Goal: Communication & Community: Share content

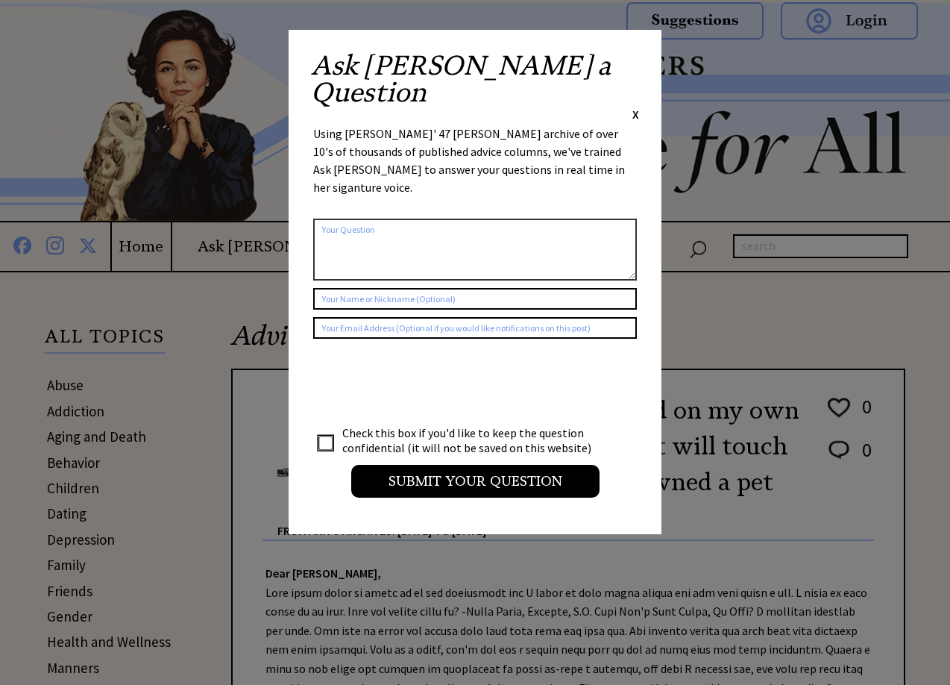
click at [636, 107] on span "X" at bounding box center [636, 114] width 7 height 15
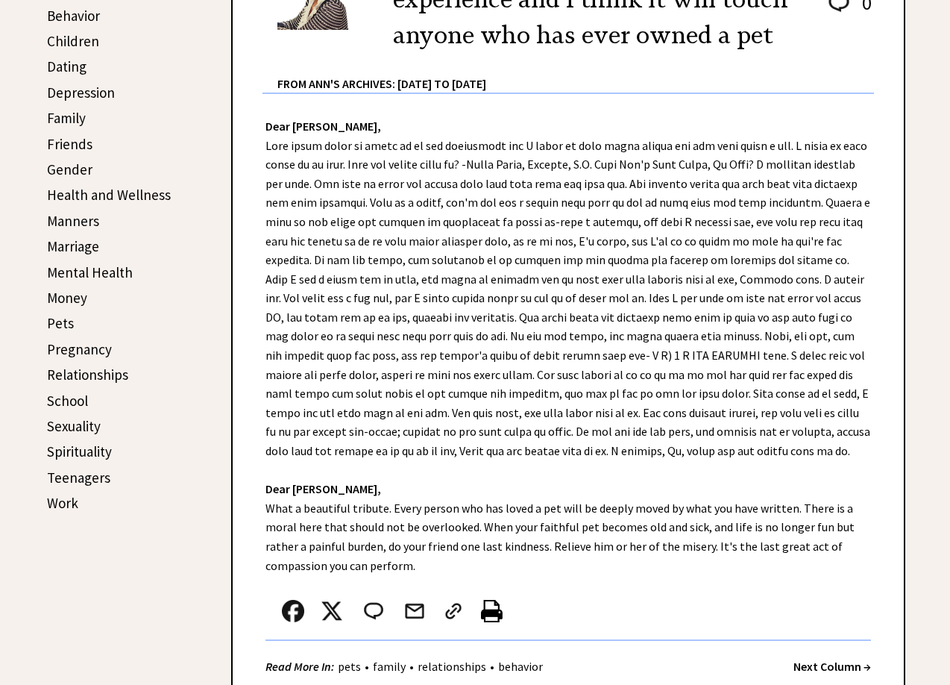
scroll to position [448, 0]
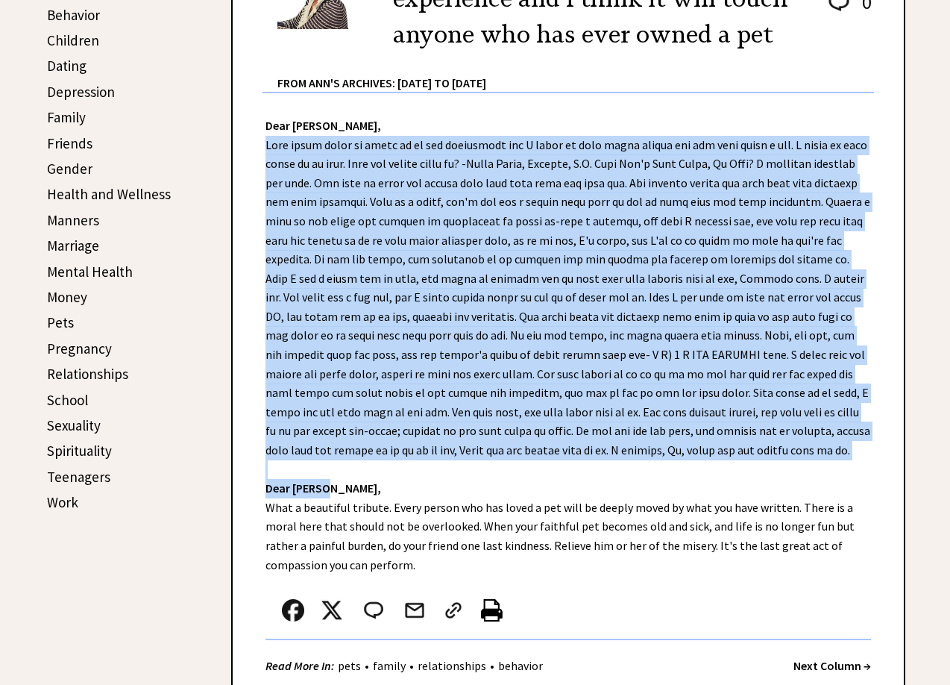
drag, startPoint x: 267, startPoint y: 145, endPoint x: 456, endPoint y: 485, distance: 389.0
click at [456, 485] on div "Dear [PERSON_NAME], Dear [PERSON_NAME], What a beautiful tribute. Every person …" at bounding box center [568, 399] width 671 height 613
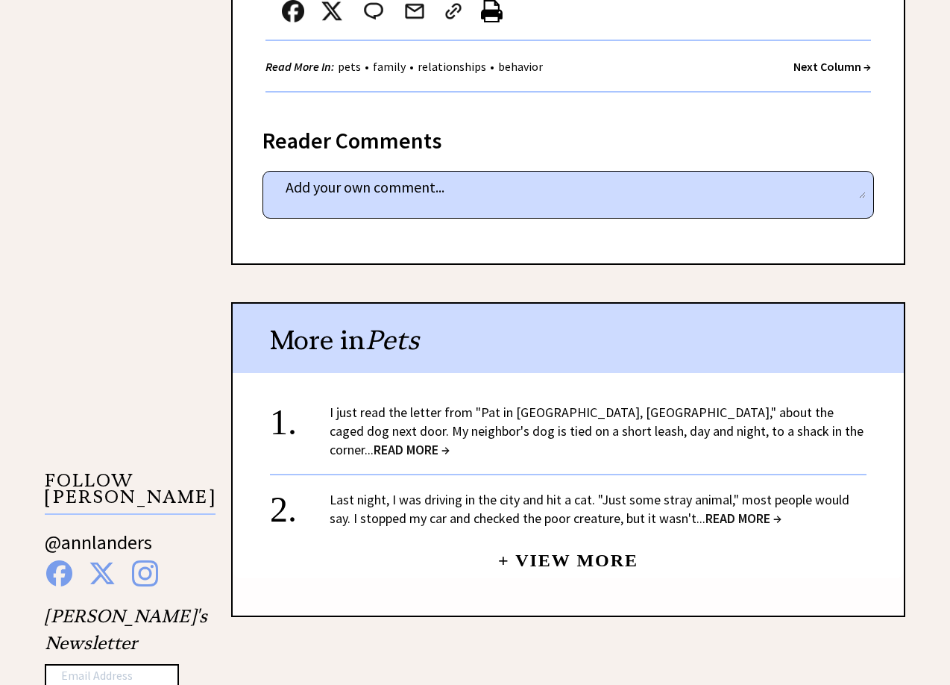
scroll to position [524, 0]
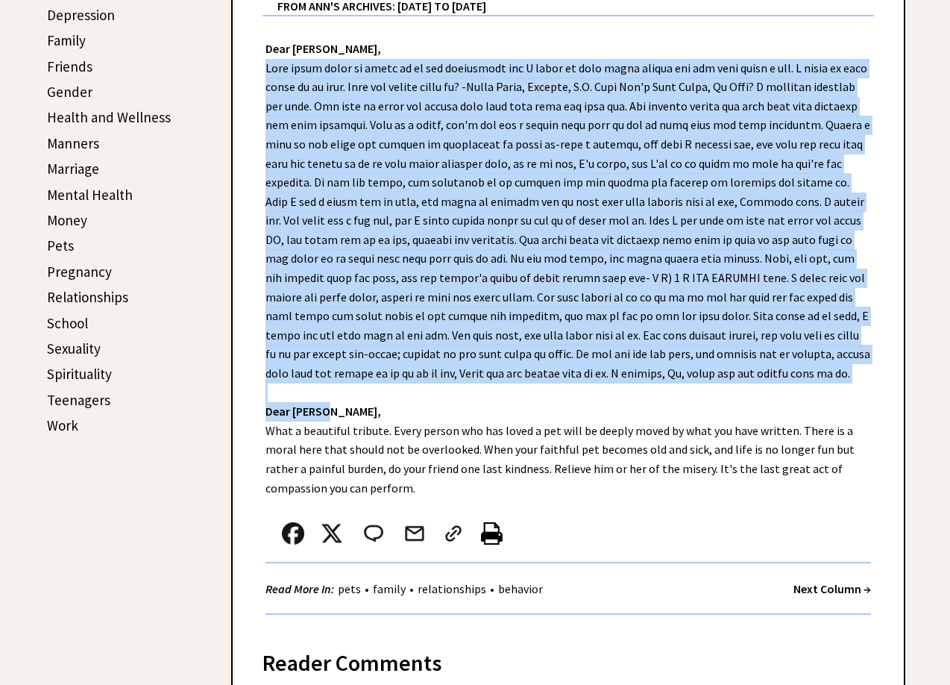
click at [398, 418] on div "Dear [PERSON_NAME], Dear [PERSON_NAME], What a beautiful tribute. Every person …" at bounding box center [568, 322] width 671 height 613
drag, startPoint x: 266, startPoint y: 67, endPoint x: 779, endPoint y: 365, distance: 593.0
click at [779, 365] on div "Dear Ann Landers, Dear Chuck, What a beautiful tribute. Every person who has lo…" at bounding box center [568, 322] width 671 height 613
copy div "This short story is based on my own experience and I think it will touch anyone…"
click at [415, 535] on img at bounding box center [415, 533] width 22 height 22
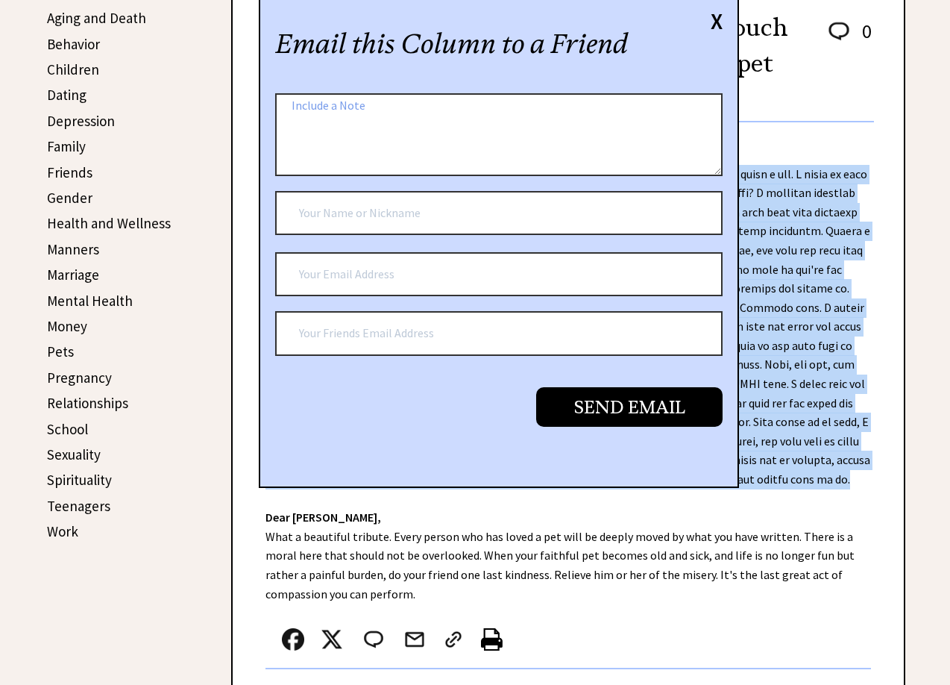
scroll to position [226, 0]
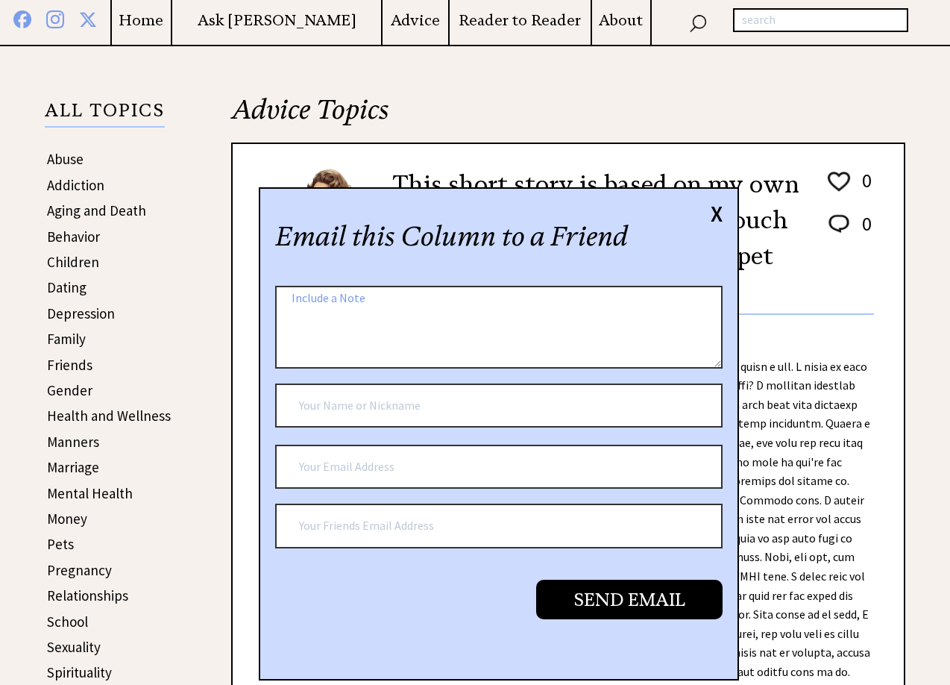
paste textarea "This short story is based on my own experience and I think it will touch anyone…"
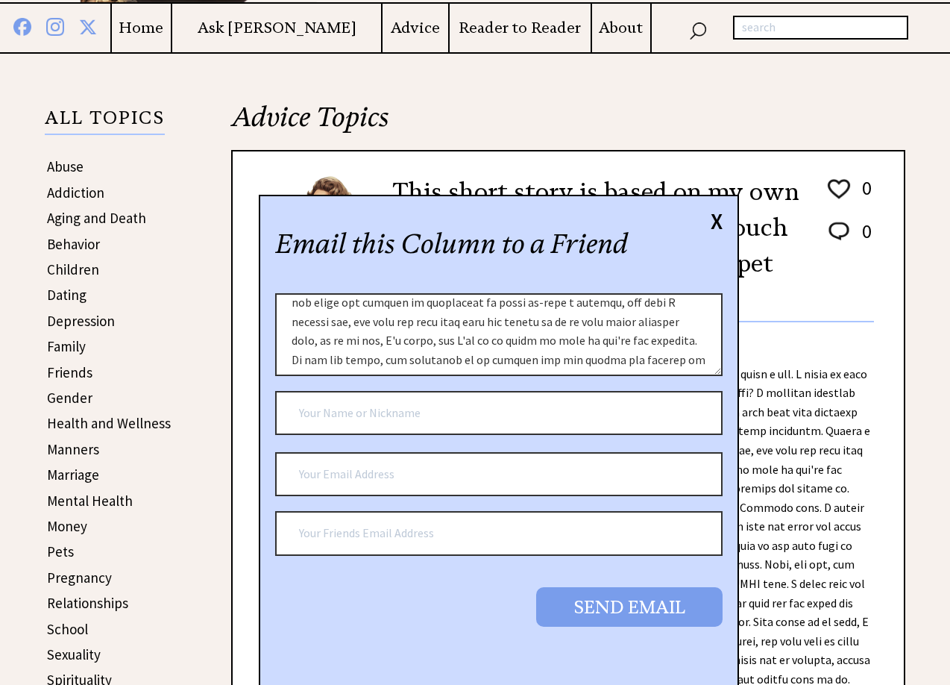
scroll to position [301, 0]
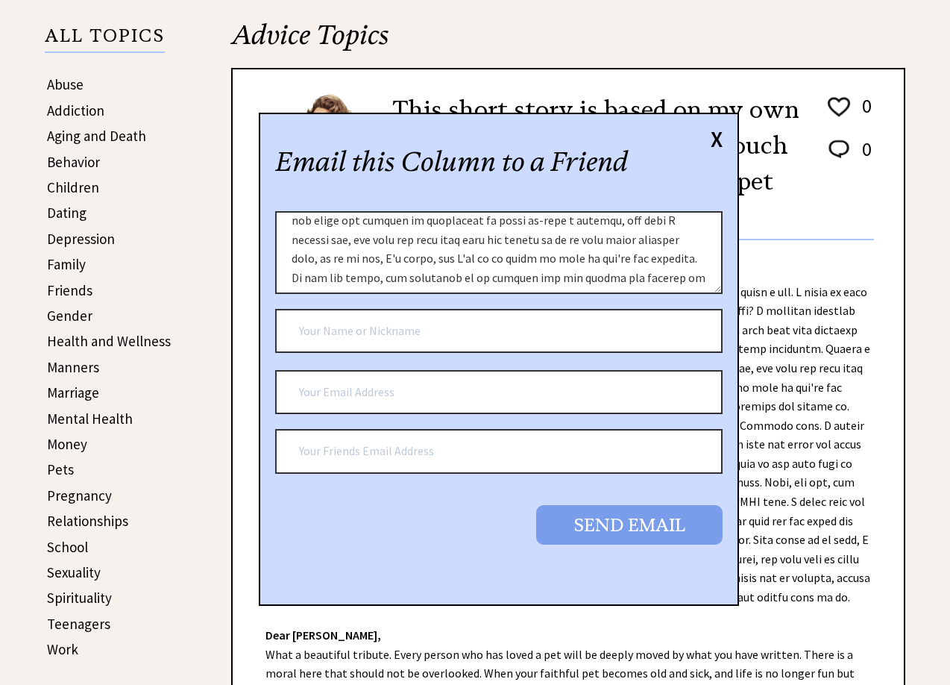
type textarea "This short story is based on my own experience and I think it will touch anyone…"
click at [612, 525] on input "Send Email" at bounding box center [629, 525] width 186 height 40
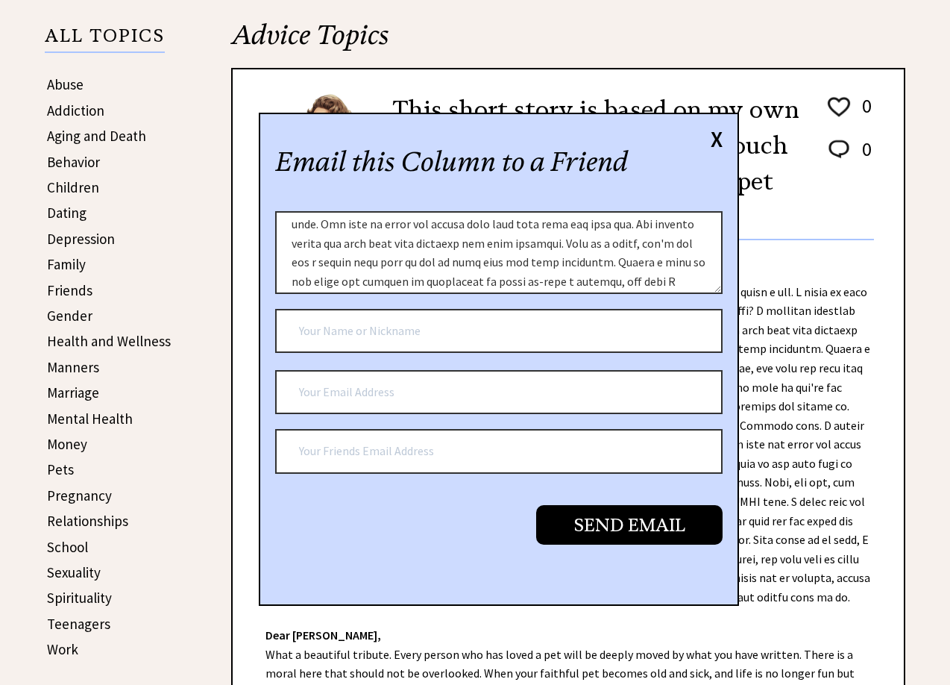
scroll to position [0, 0]
click at [327, 392] on input "text" at bounding box center [499, 392] width 448 height 45
click at [369, 393] on input "bakshineena2msn.com" at bounding box center [499, 392] width 448 height 45
type input "bakshineena@msn.com"
click at [354, 456] on input "text" at bounding box center [499, 451] width 448 height 45
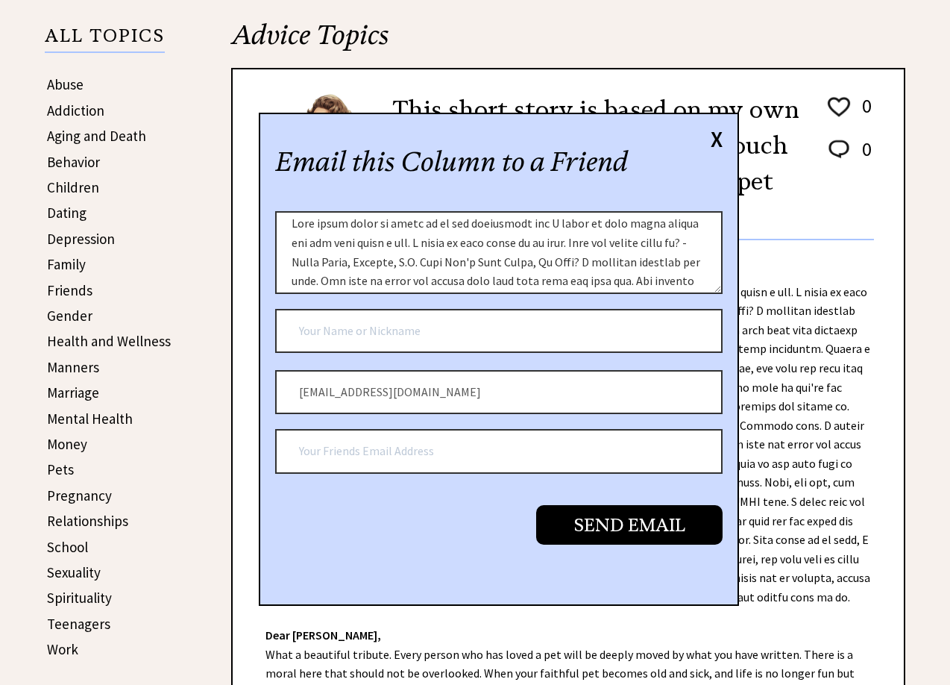
type input "bakshineena@msn.com"
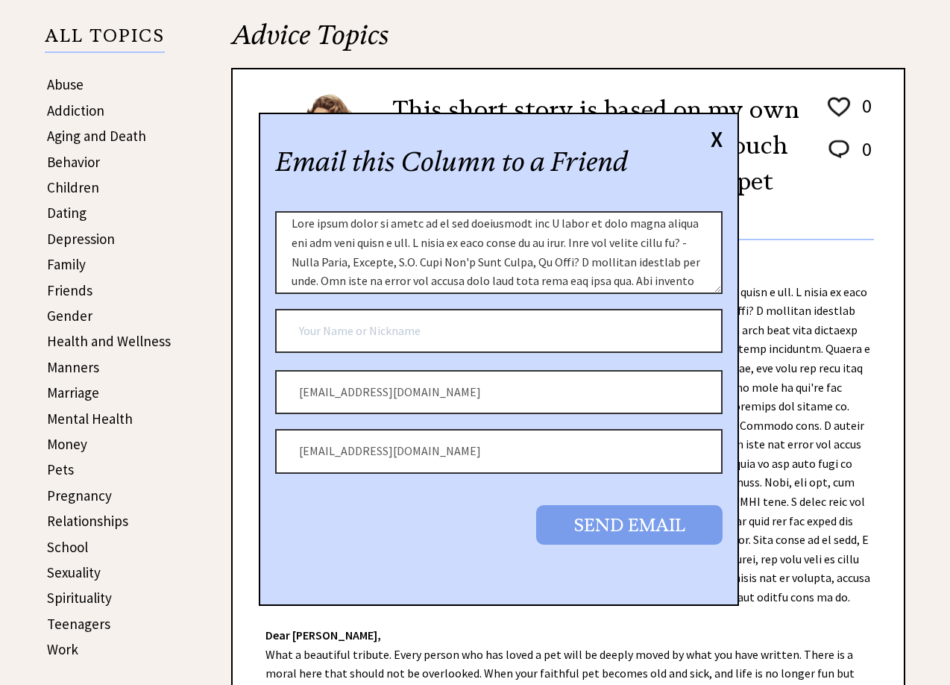
click at [626, 529] on input "Send Email" at bounding box center [629, 525] width 186 height 40
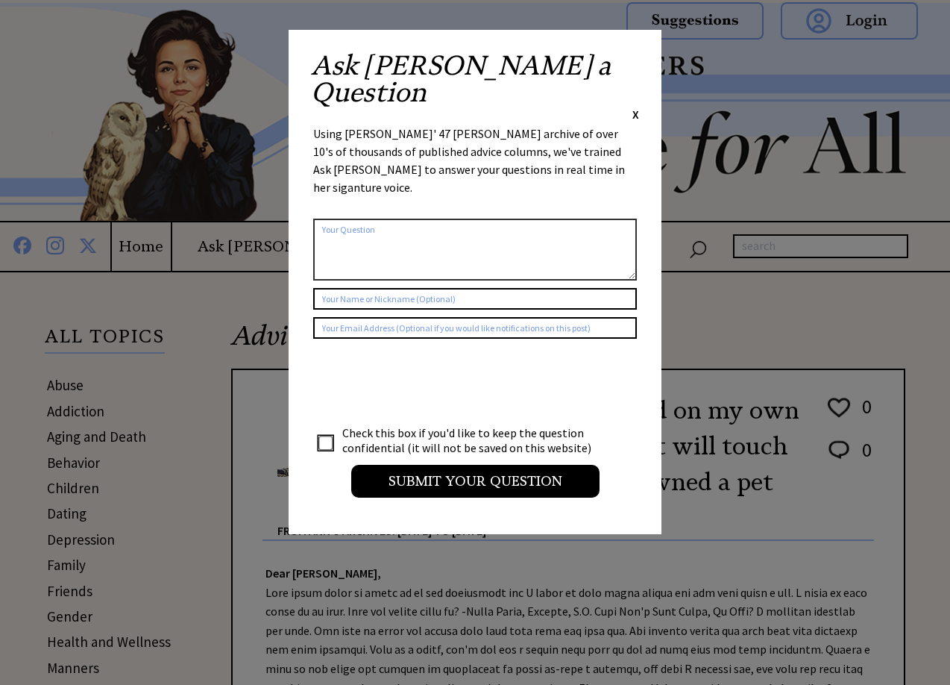
click at [636, 107] on span "X" at bounding box center [636, 114] width 7 height 15
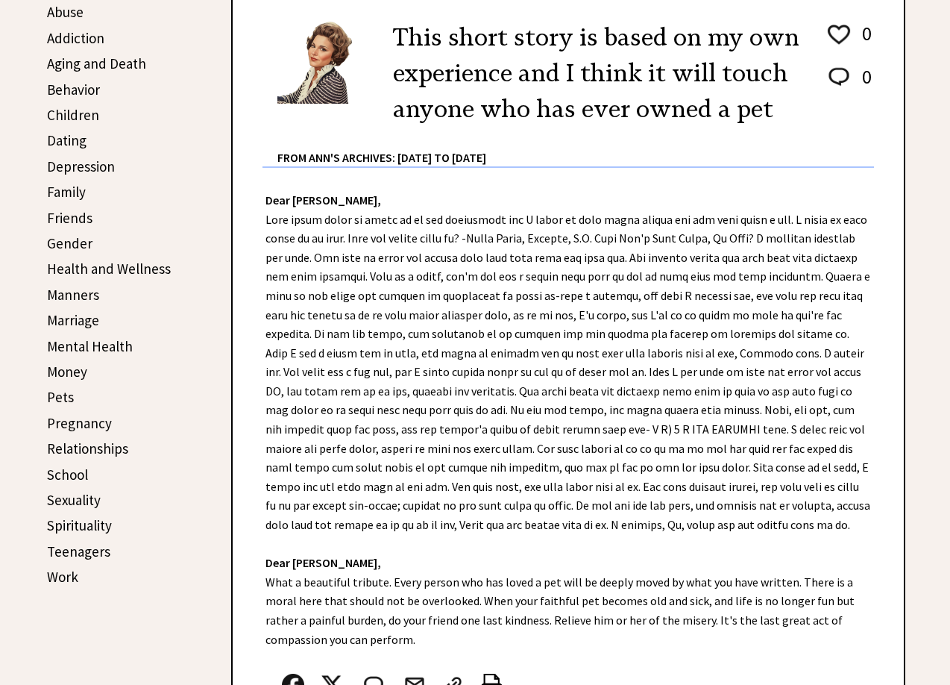
scroll to position [403, 0]
